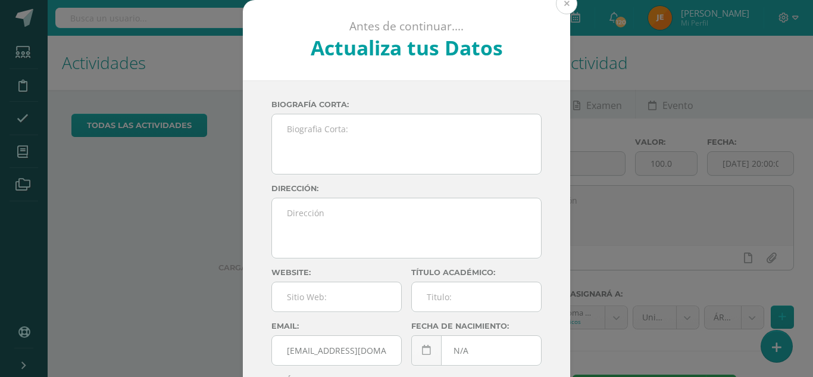
click at [566, 8] on button at bounding box center [566, 3] width 21 height 21
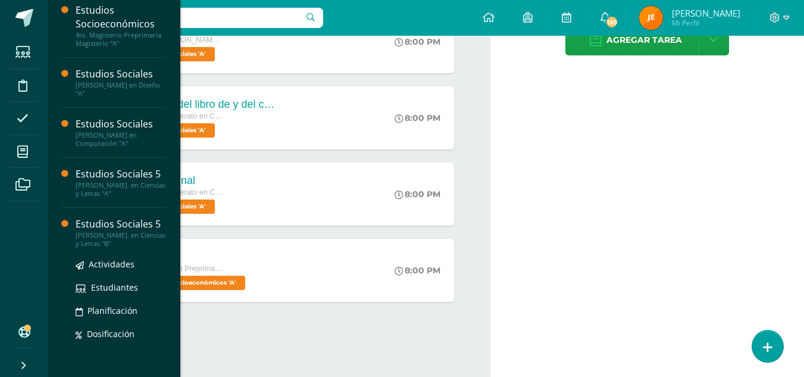
scroll to position [255, 0]
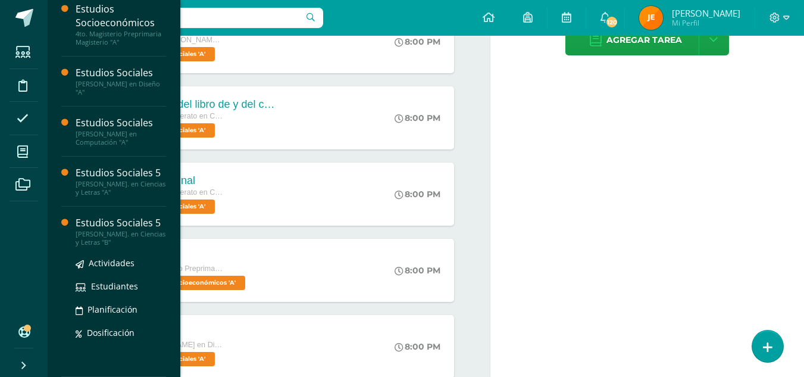
click at [96, 233] on div "[PERSON_NAME]. en Ciencias y Letras "B"" at bounding box center [121, 238] width 90 height 17
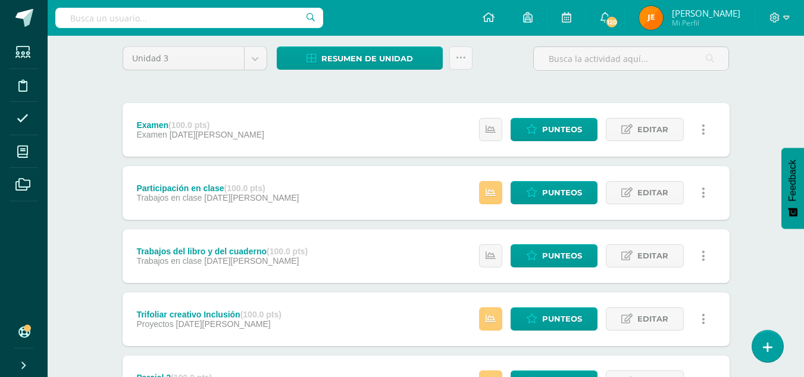
scroll to position [95, 0]
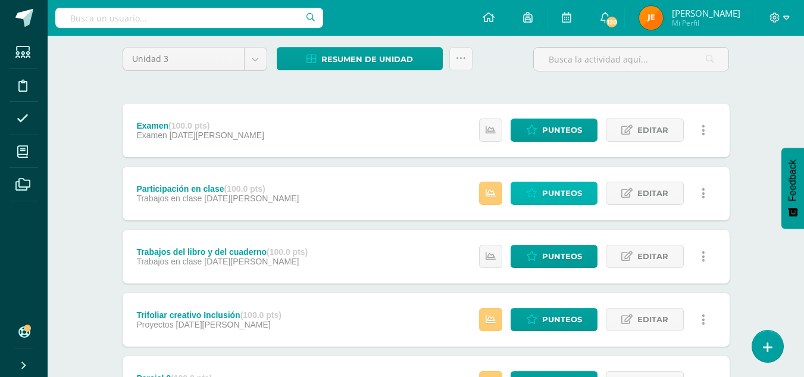
click at [564, 195] on span "Punteos" at bounding box center [562, 193] width 40 height 22
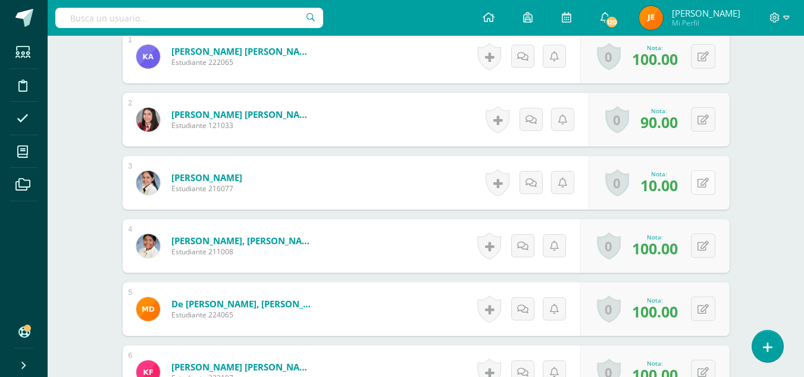
scroll to position [385, 0]
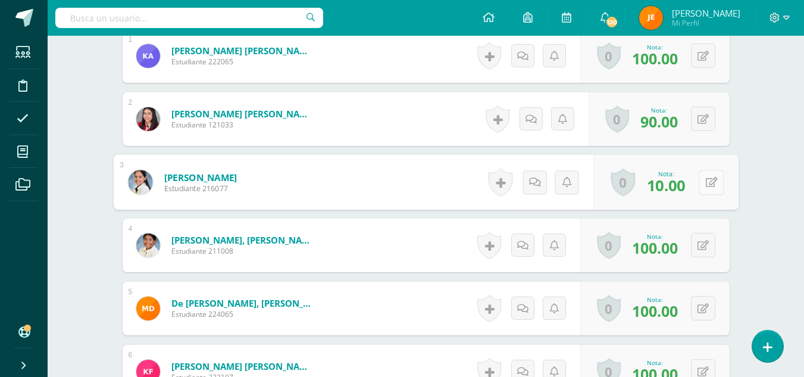
click at [697, 185] on div "0 Logros Logros obtenidos Aún no hay logros agregados Nota: 10.00" at bounding box center [666, 182] width 145 height 55
click at [711, 183] on icon at bounding box center [712, 181] width 12 height 10
type input "80"
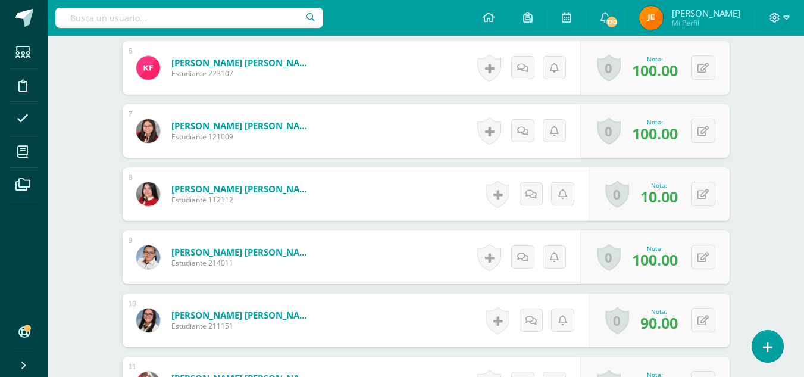
scroll to position [689, 0]
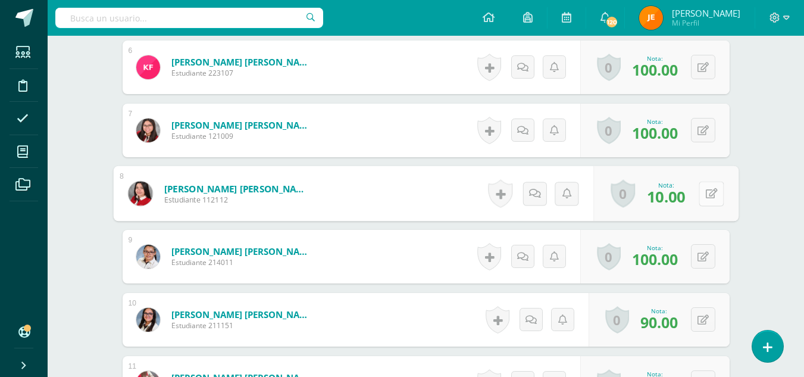
click at [704, 193] on button at bounding box center [711, 193] width 25 height 25
type input "100"
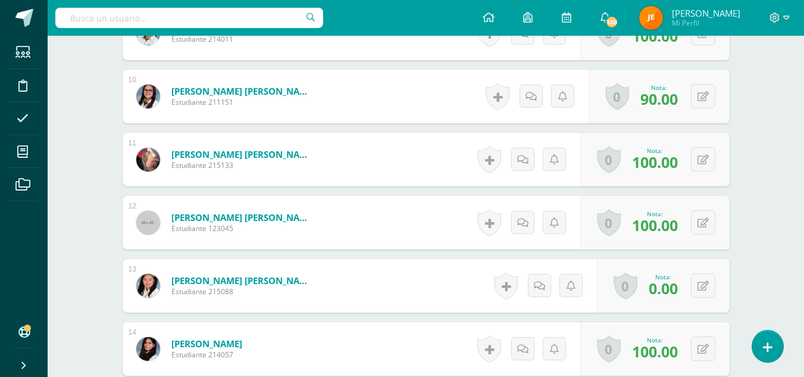
scroll to position [913, 0]
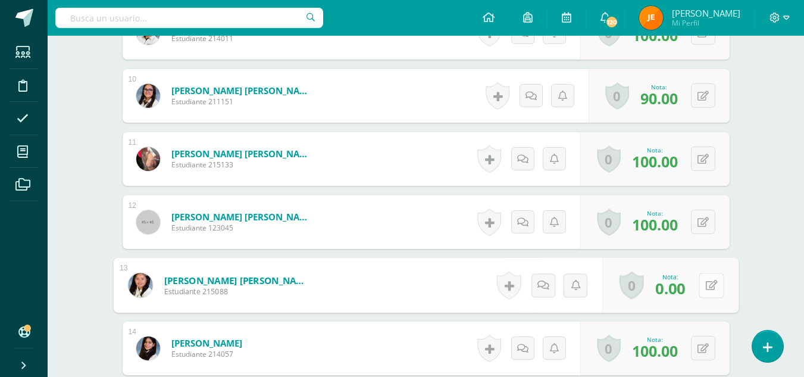
click at [713, 280] on button at bounding box center [711, 285] width 25 height 25
type input "20"
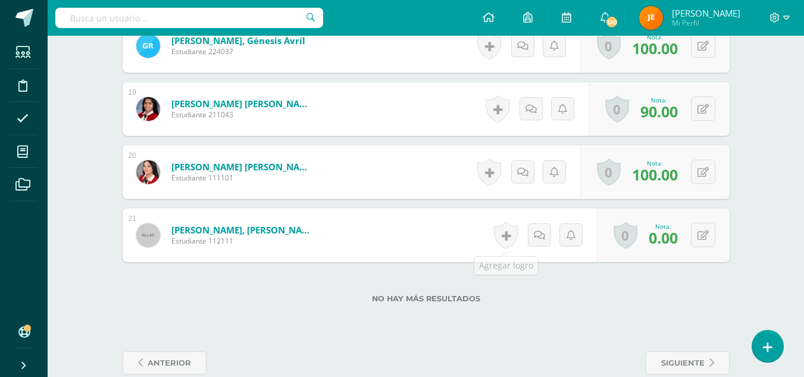
scroll to position [1468, 0]
click at [704, 233] on button at bounding box center [711, 234] width 25 height 25
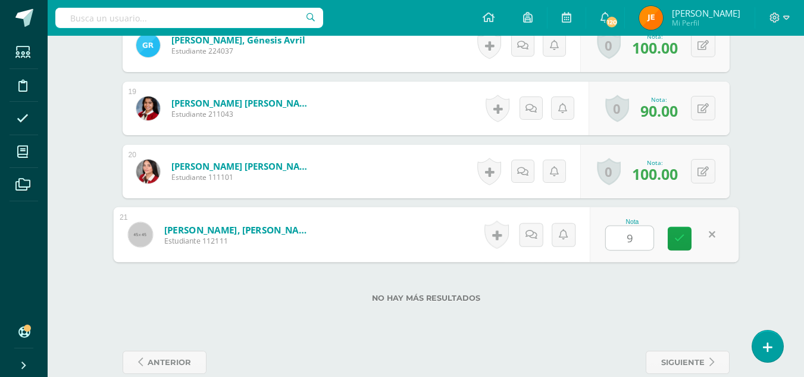
type input "90"
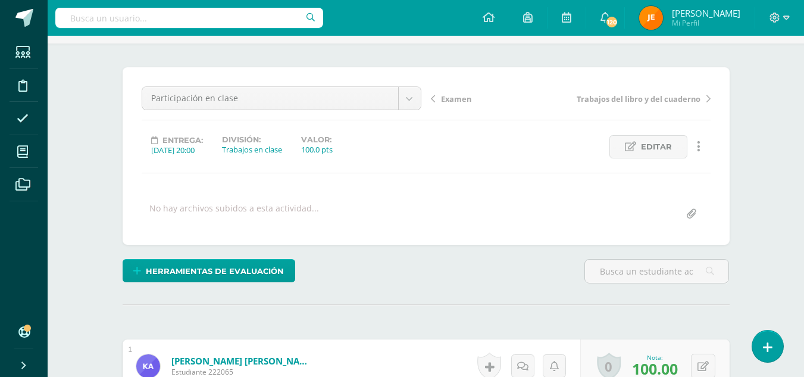
scroll to position [0, 0]
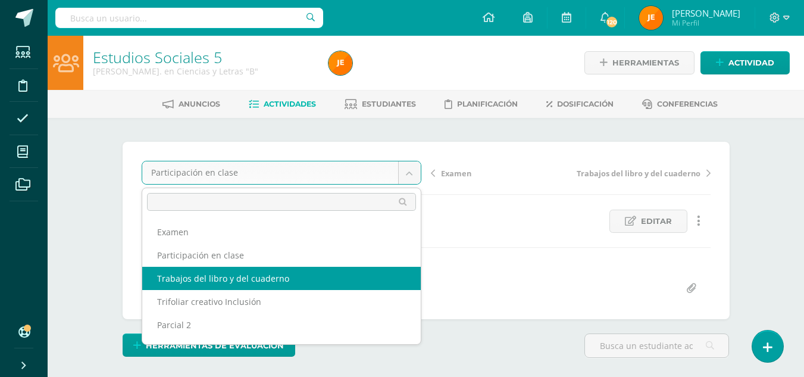
select select "/dashboard/teacher/grade-activity/197081/"
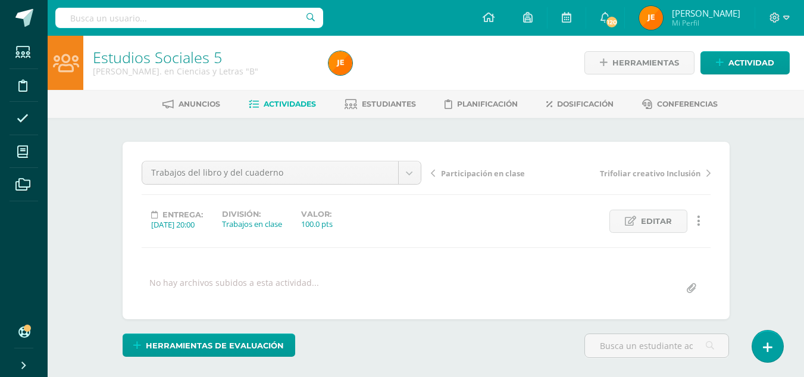
click at [300, 105] on span "Actividades" at bounding box center [290, 103] width 52 height 9
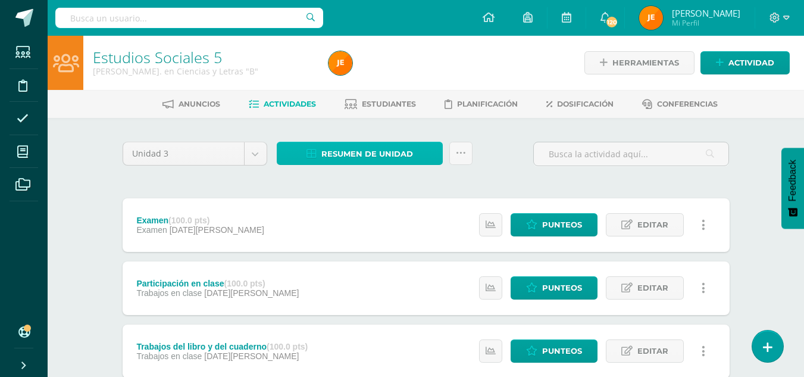
click at [405, 159] on span "Resumen de unidad" at bounding box center [368, 154] width 92 height 22
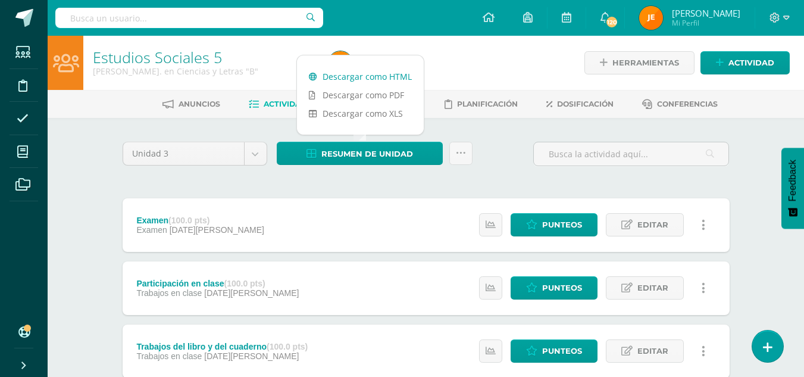
click at [388, 76] on link "Descargar como HTML" at bounding box center [360, 76] width 127 height 18
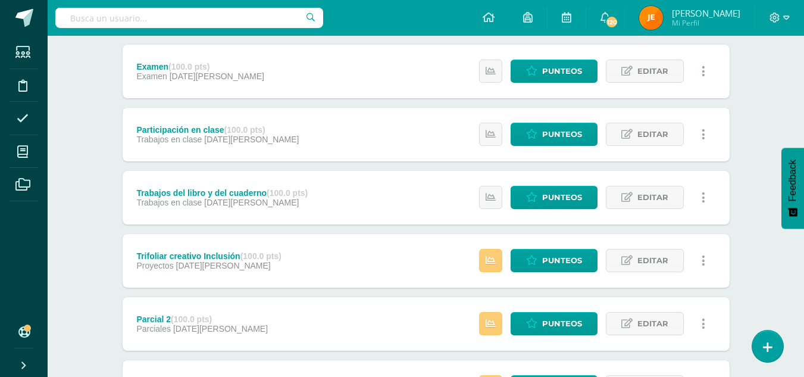
scroll to position [161, 0]
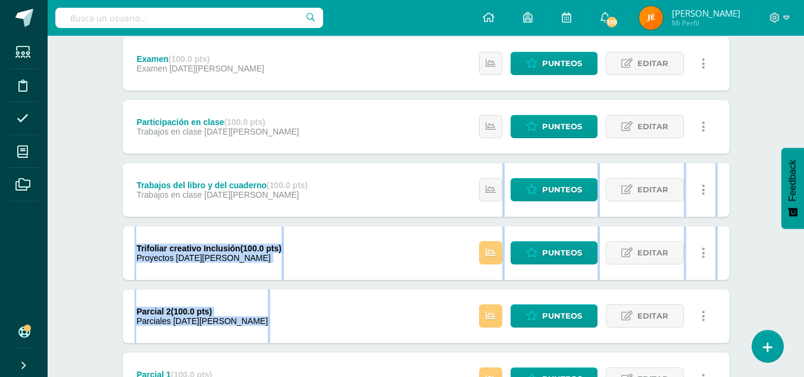
drag, startPoint x: 475, startPoint y: 197, endPoint x: 377, endPoint y: 316, distance: 153.9
click at [377, 316] on div "Examen (100.0 pts) Examen 15 de Agosto Estatus de Actividad: 21 Estudiantes sin…" at bounding box center [426, 253] width 607 height 432
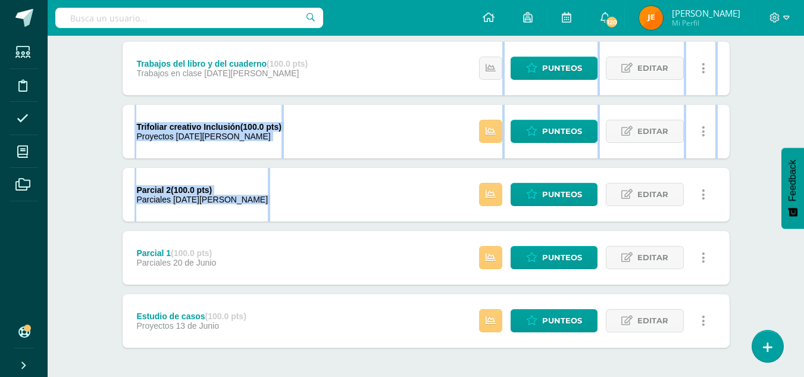
scroll to position [283, 0]
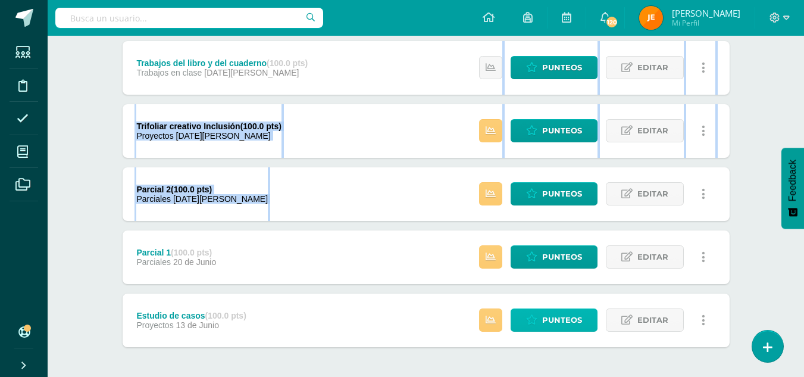
click at [565, 317] on span "Punteos" at bounding box center [562, 320] width 40 height 22
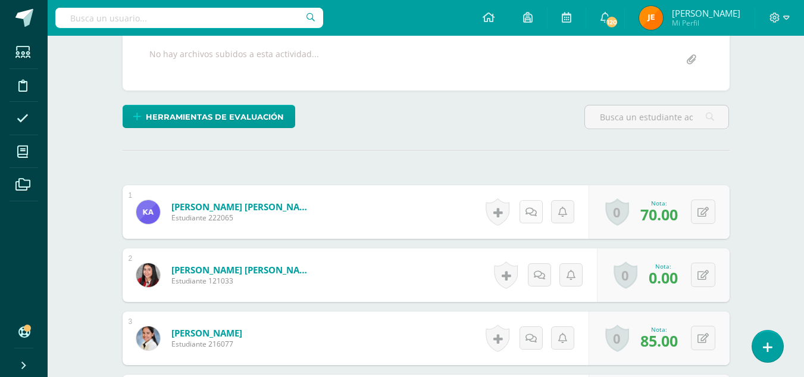
scroll to position [230, 0]
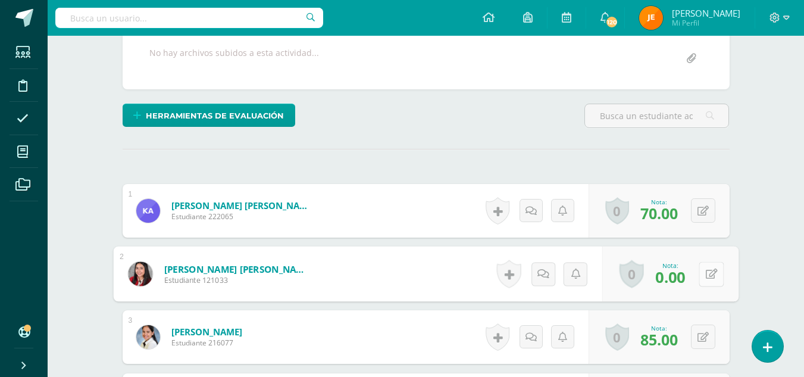
click at [709, 272] on button at bounding box center [711, 273] width 25 height 25
type input "100"
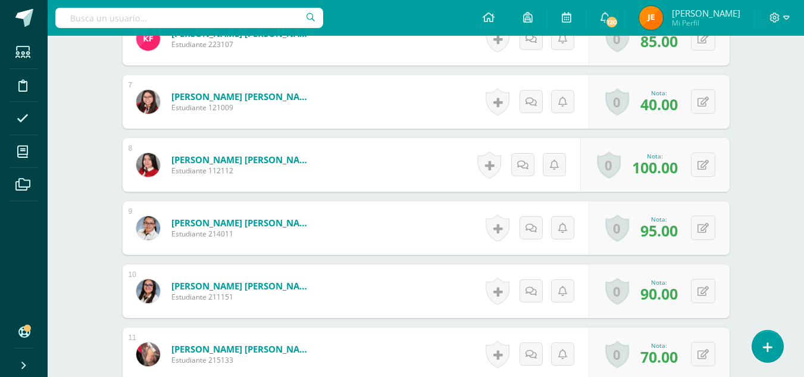
scroll to position [0, 0]
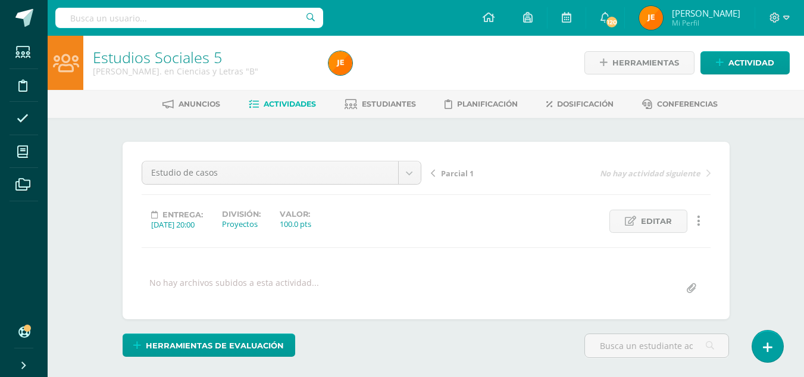
click at [276, 108] on span "Actividades" at bounding box center [290, 103] width 52 height 9
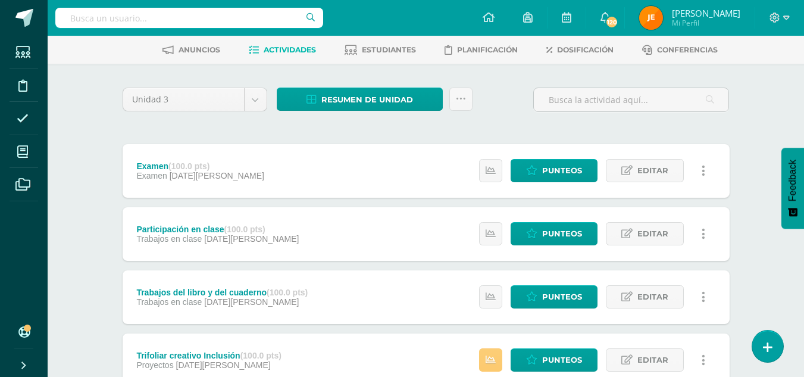
scroll to position [55, 0]
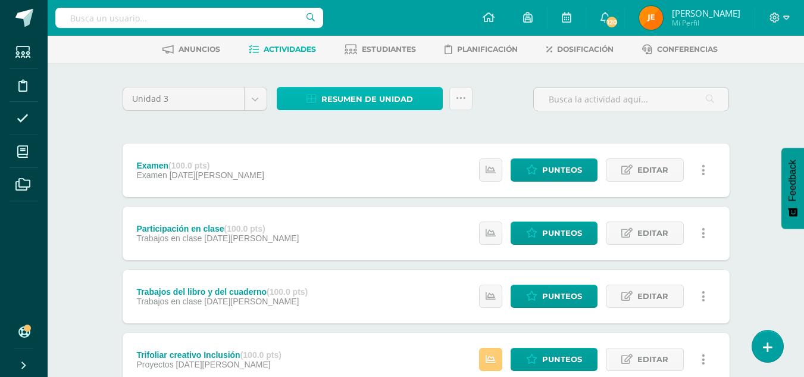
click at [376, 94] on span "Resumen de unidad" at bounding box center [368, 99] width 92 height 22
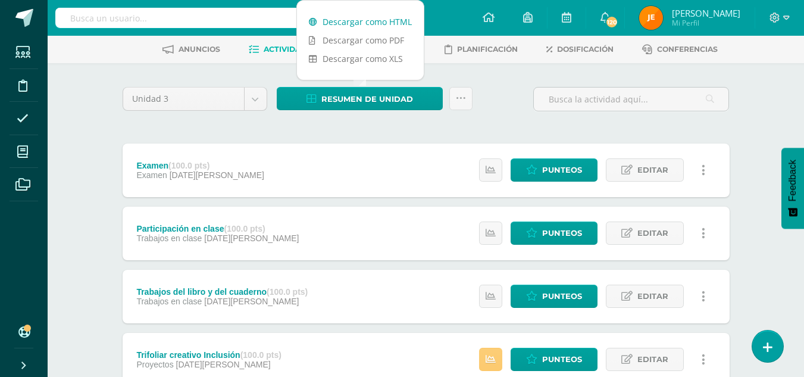
click at [393, 21] on link "Descargar como HTML" at bounding box center [360, 22] width 127 height 18
